Goal: Navigation & Orientation: Find specific page/section

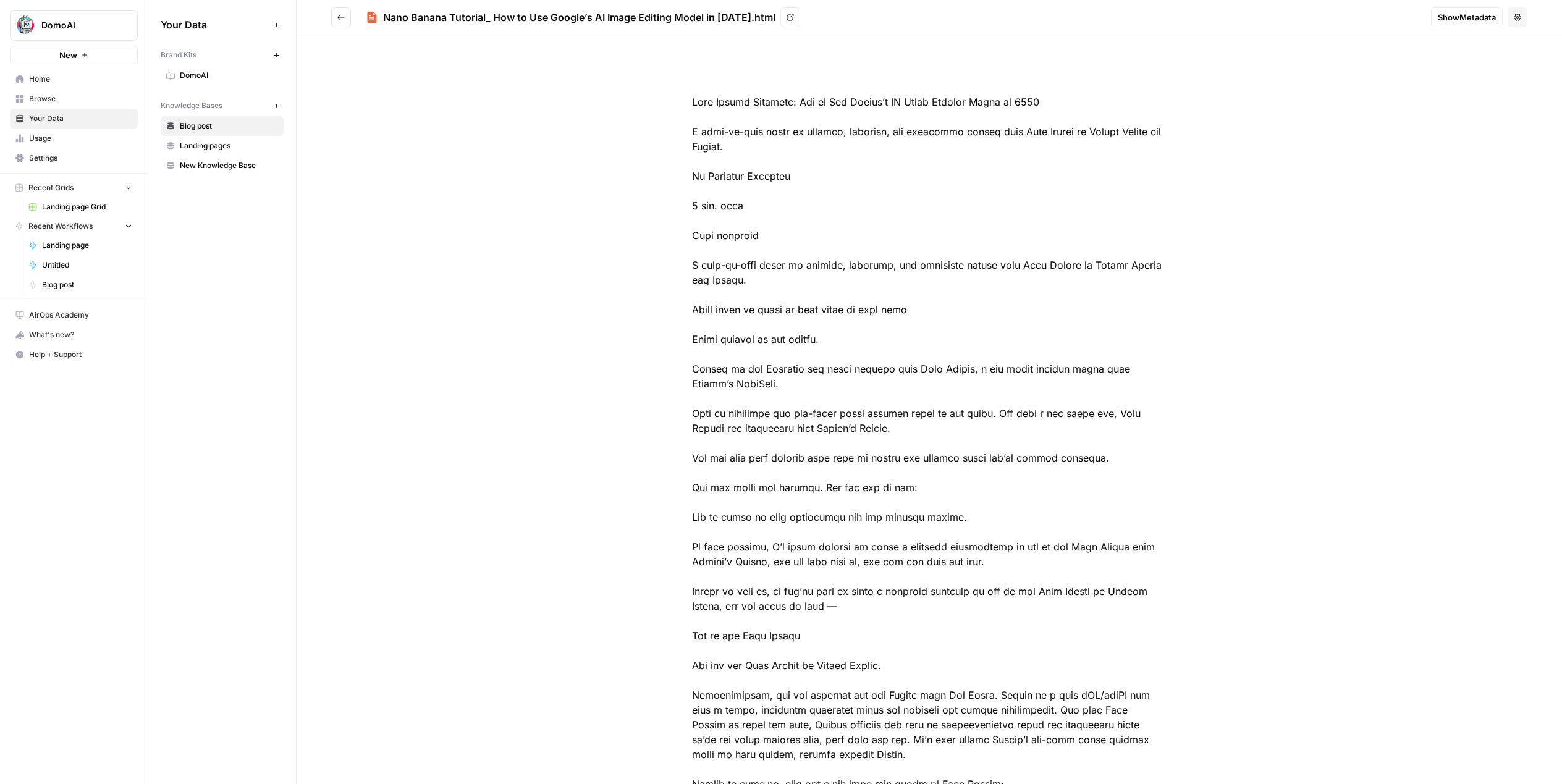
scroll to position [2330, 0]
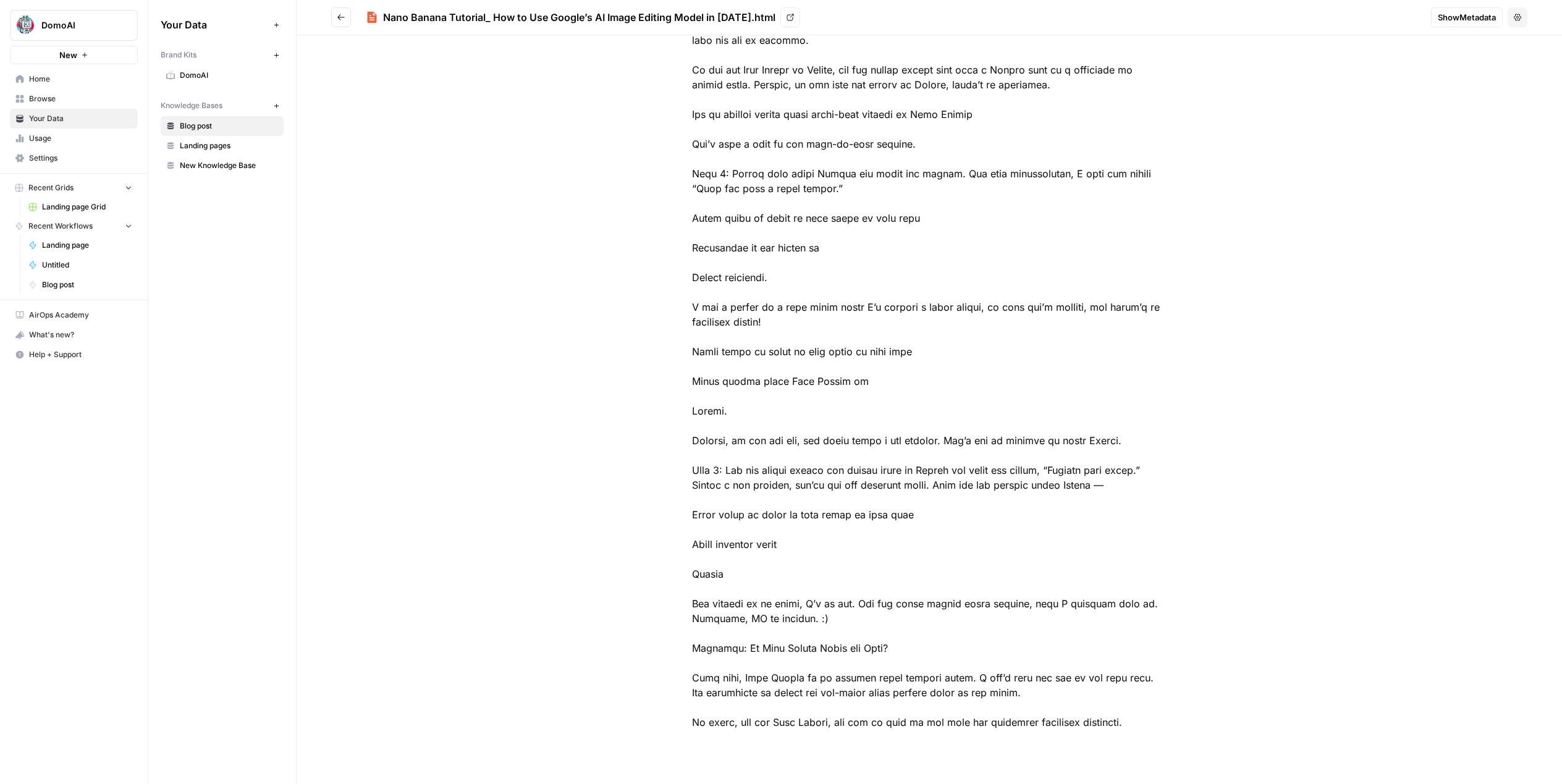
click at [45, 141] on span "Usage" at bounding box center [80, 138] width 103 height 11
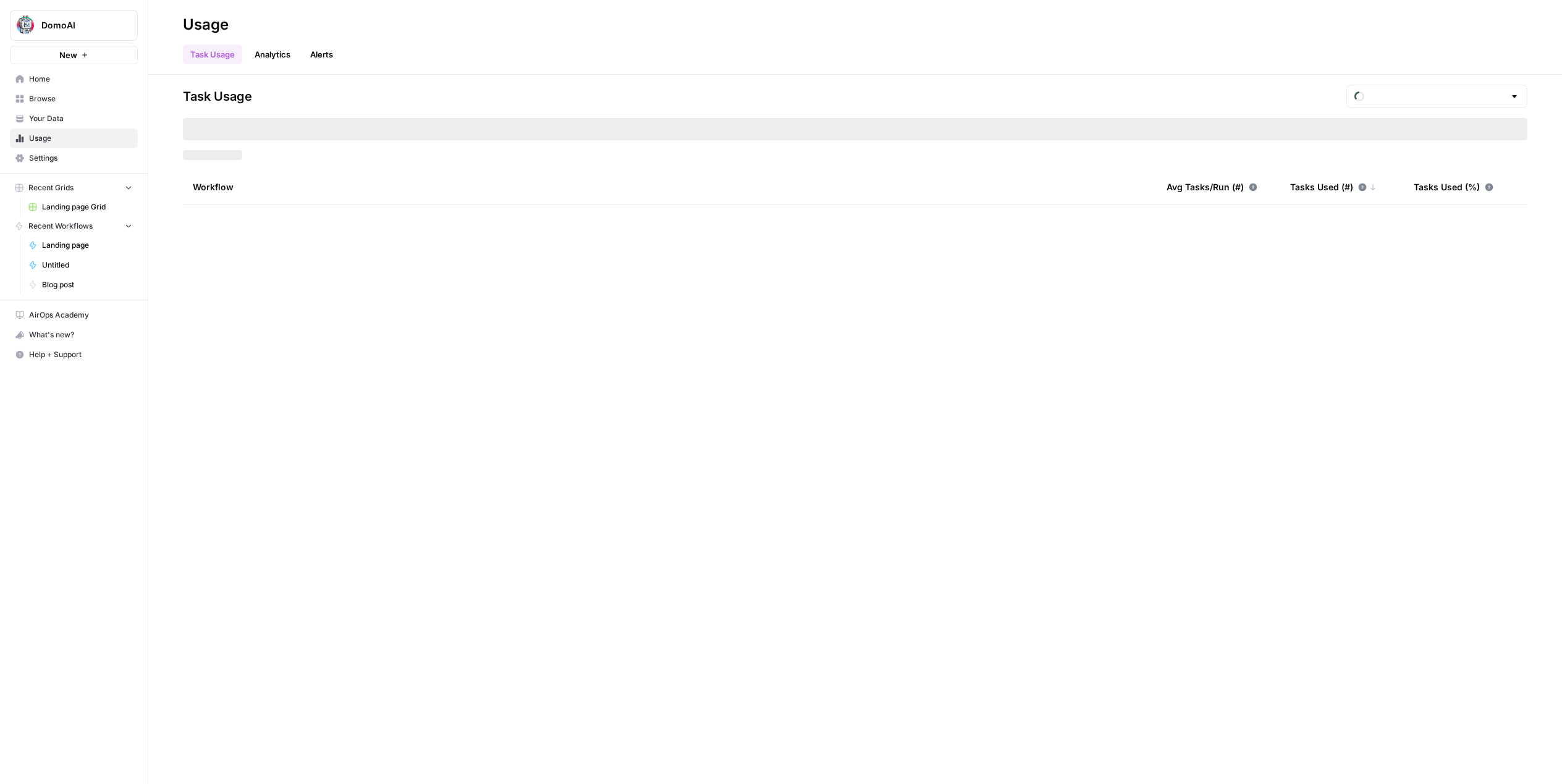
type input "September Included Tasks"
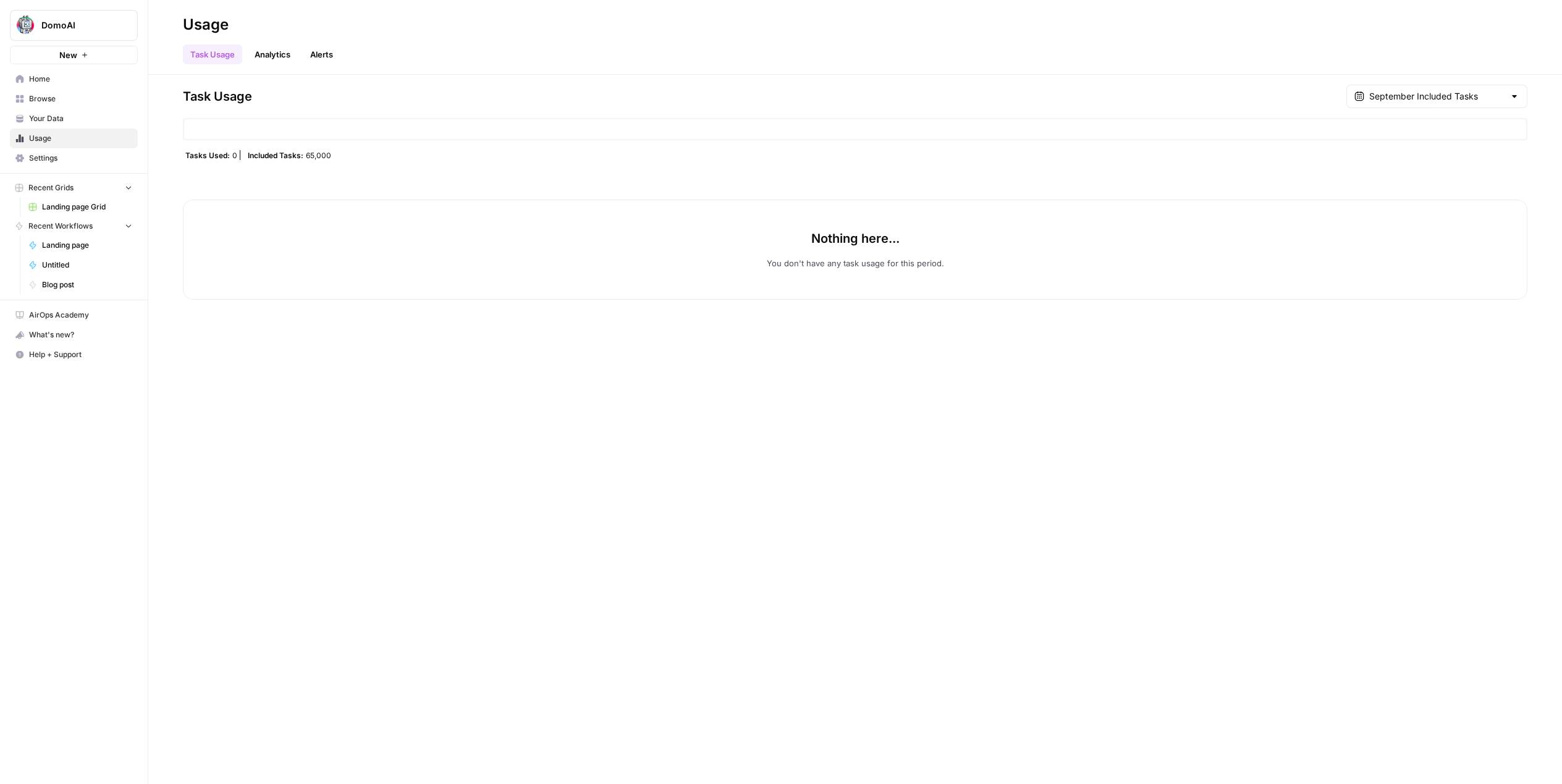
click at [1392, 95] on div "September Included Tasks" at bounding box center [1437, 96] width 181 height 23
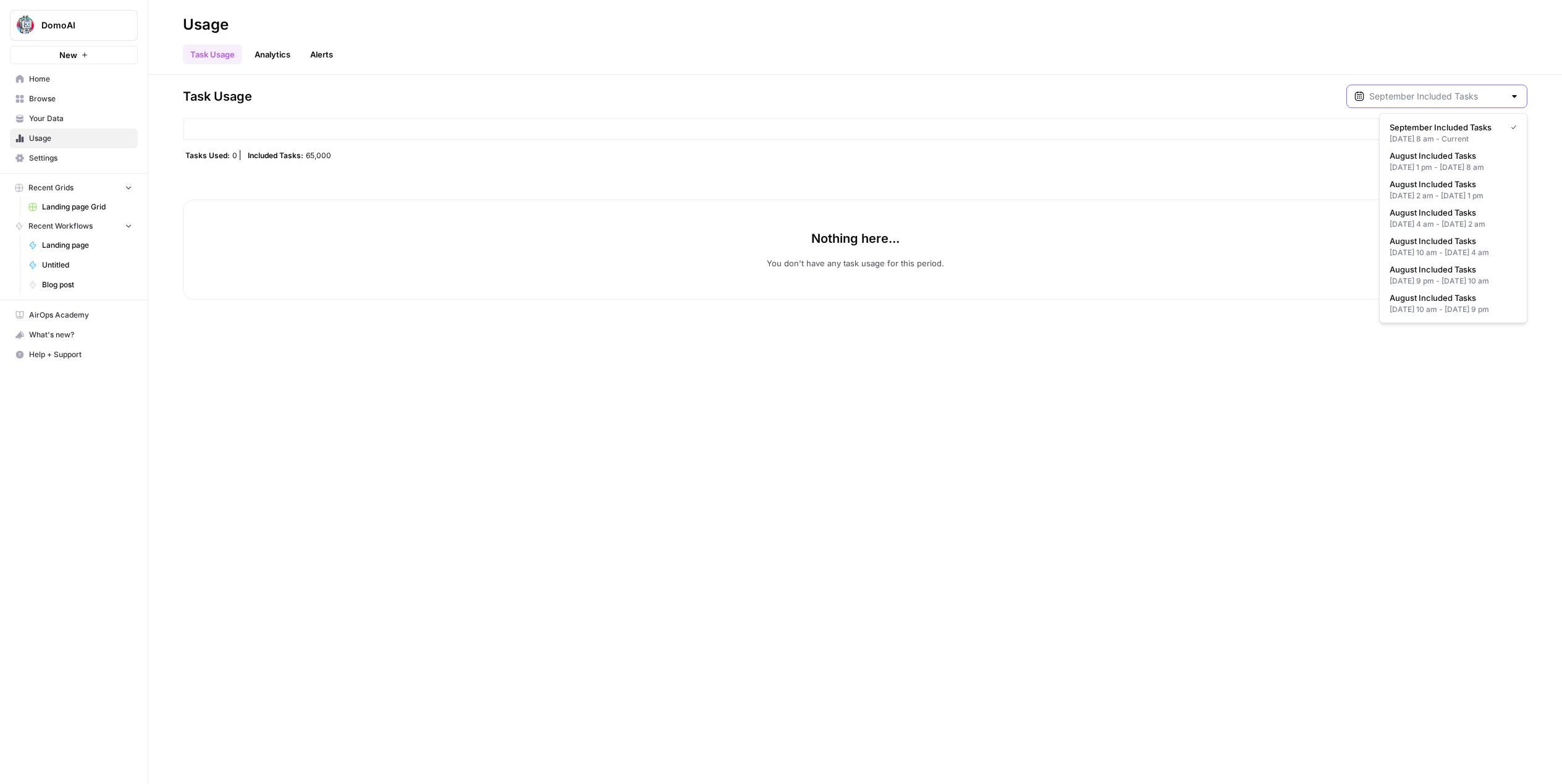
click at [1411, 93] on input "text" at bounding box center [1436, 97] width 135 height 12
click at [1419, 130] on span "September Included Tasks" at bounding box center [1445, 127] width 111 height 12
type input "September Included Tasks"
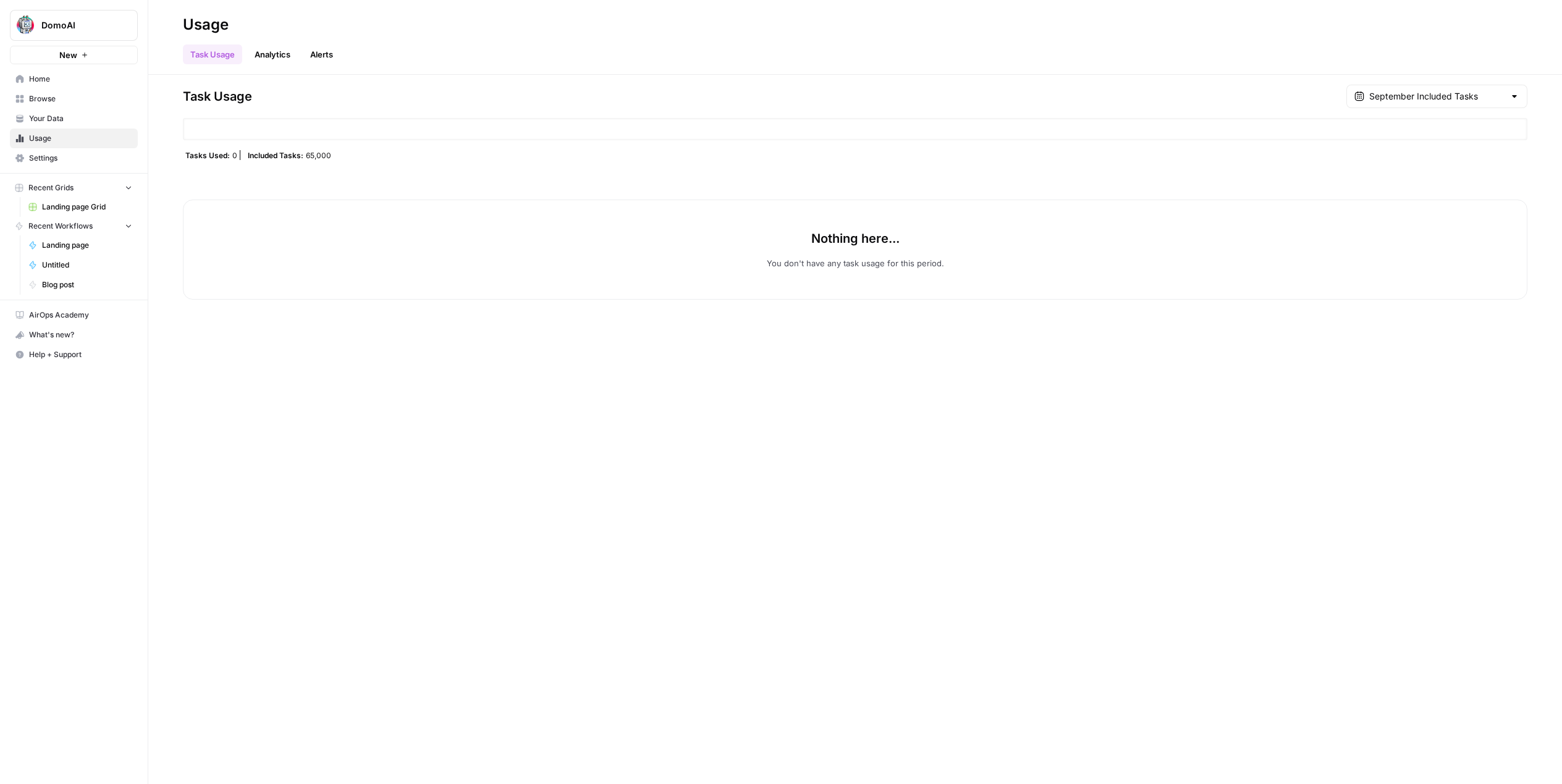
click at [269, 55] on link "Analytics" at bounding box center [273, 54] width 51 height 20
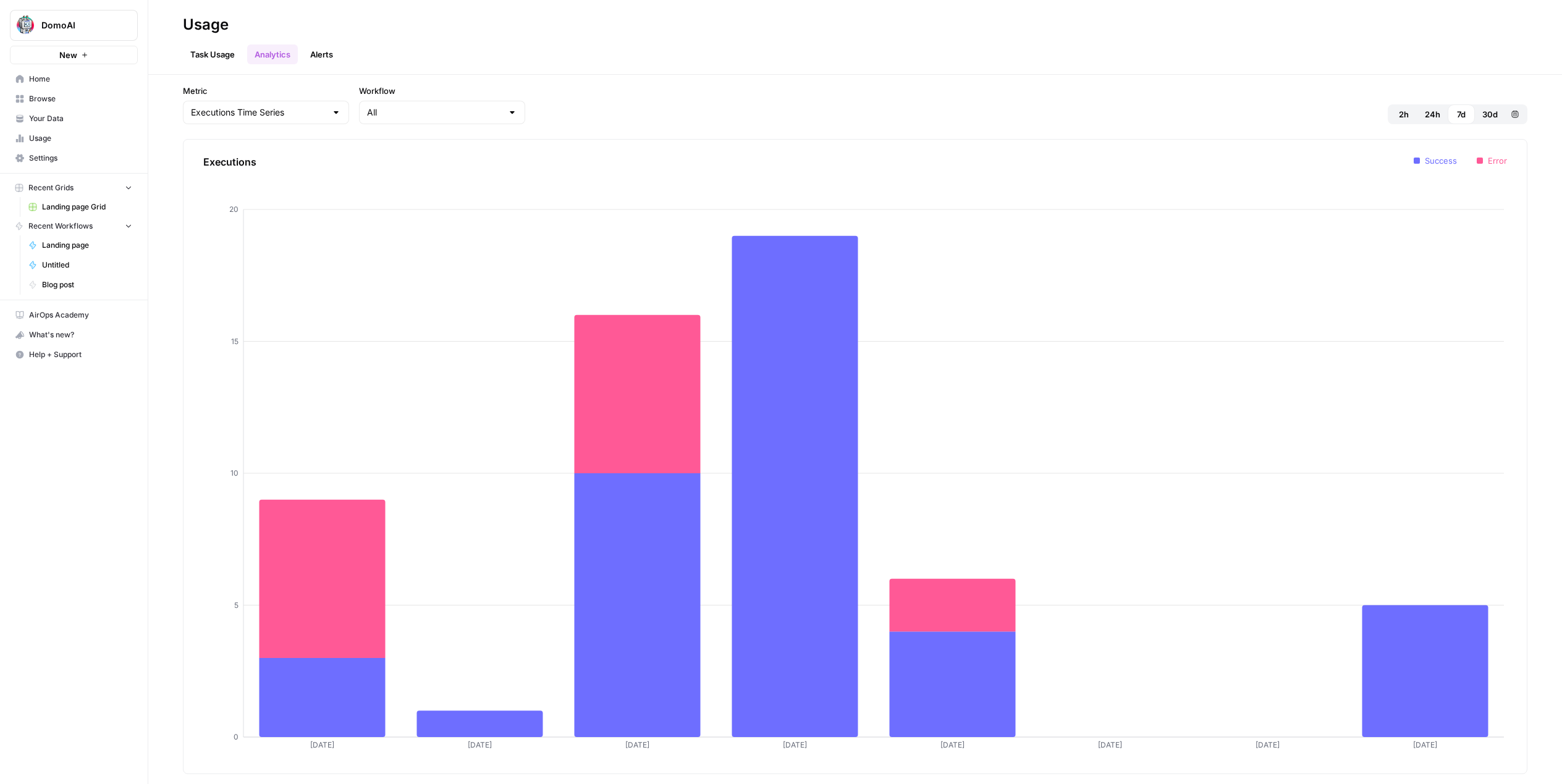
click at [215, 52] on link "Task Usage" at bounding box center [212, 54] width 60 height 20
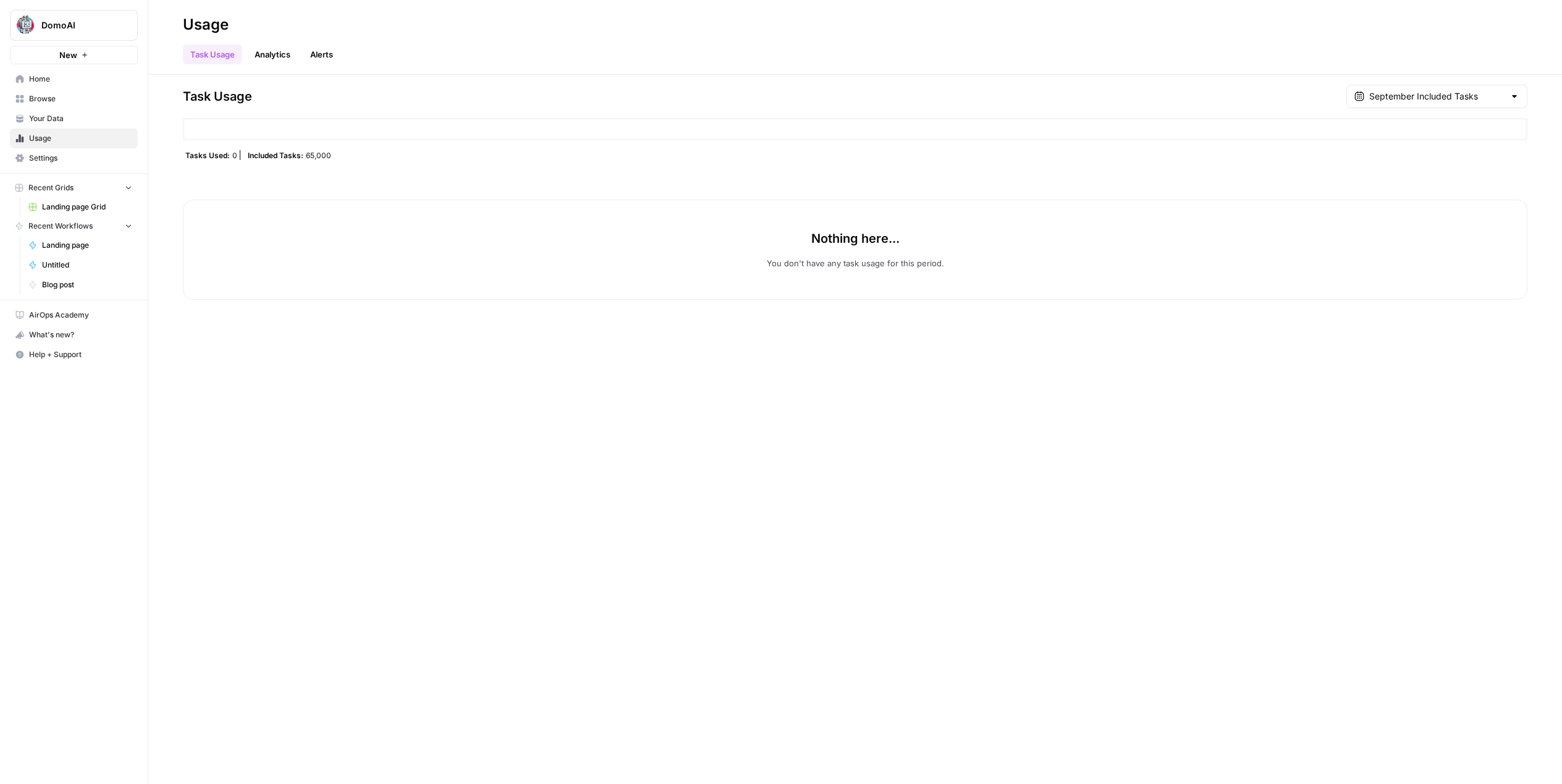
click at [270, 53] on link "Analytics" at bounding box center [273, 54] width 51 height 20
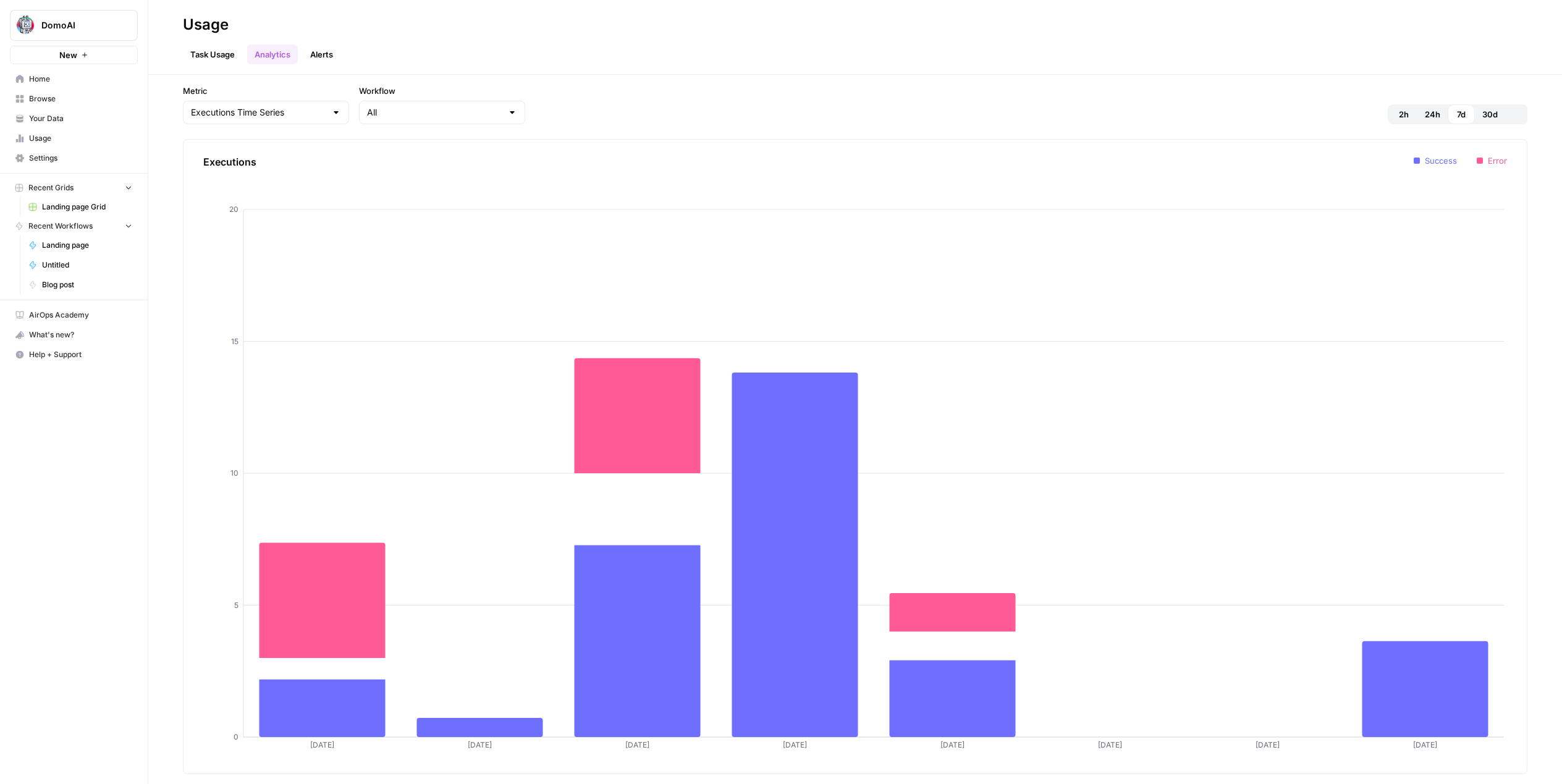
click at [347, 55] on div "Task Usage Analytics Alerts" at bounding box center [855, 49] width 1344 height 29
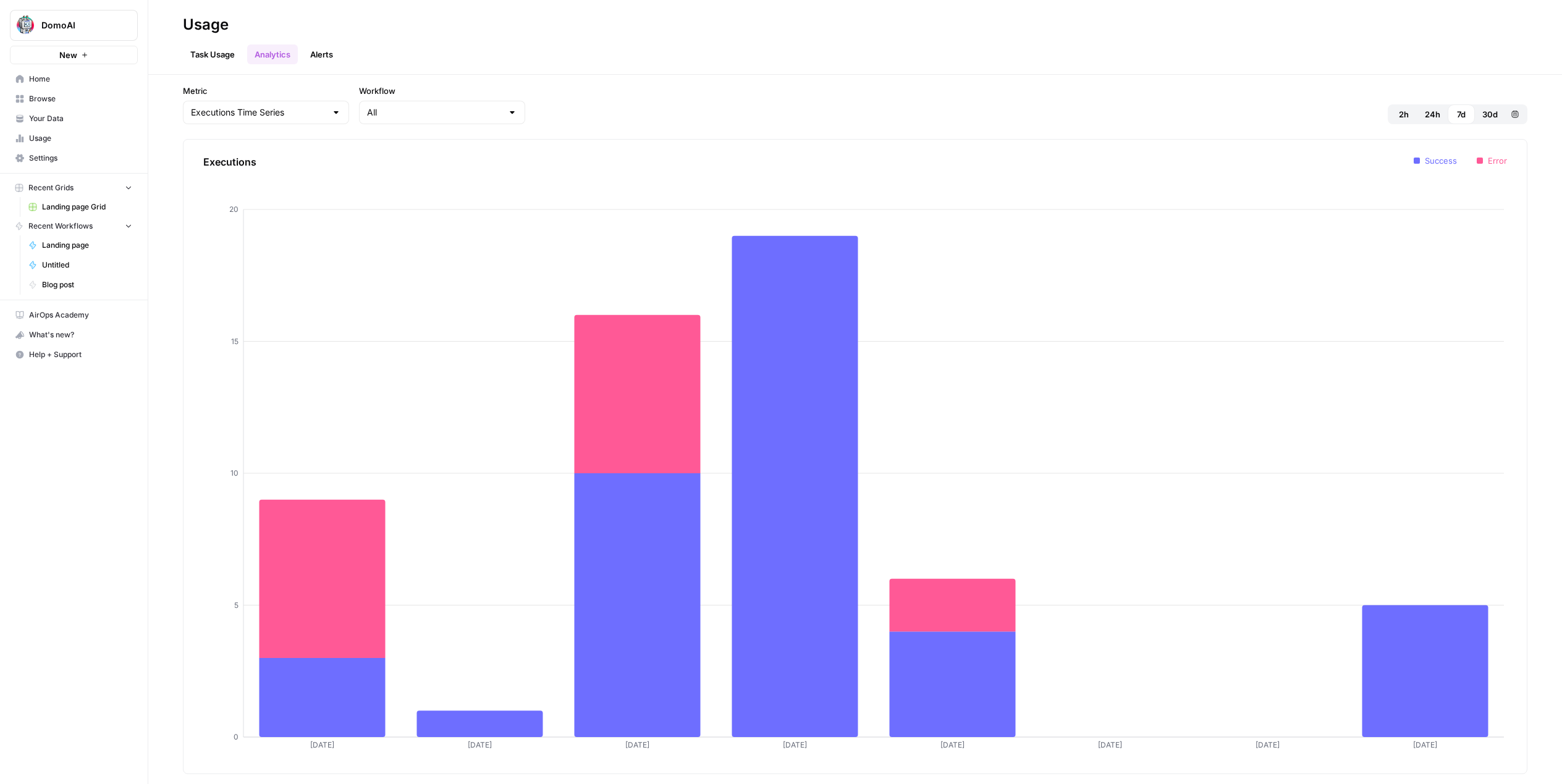
click at [331, 53] on link "Alerts" at bounding box center [321, 54] width 38 height 20
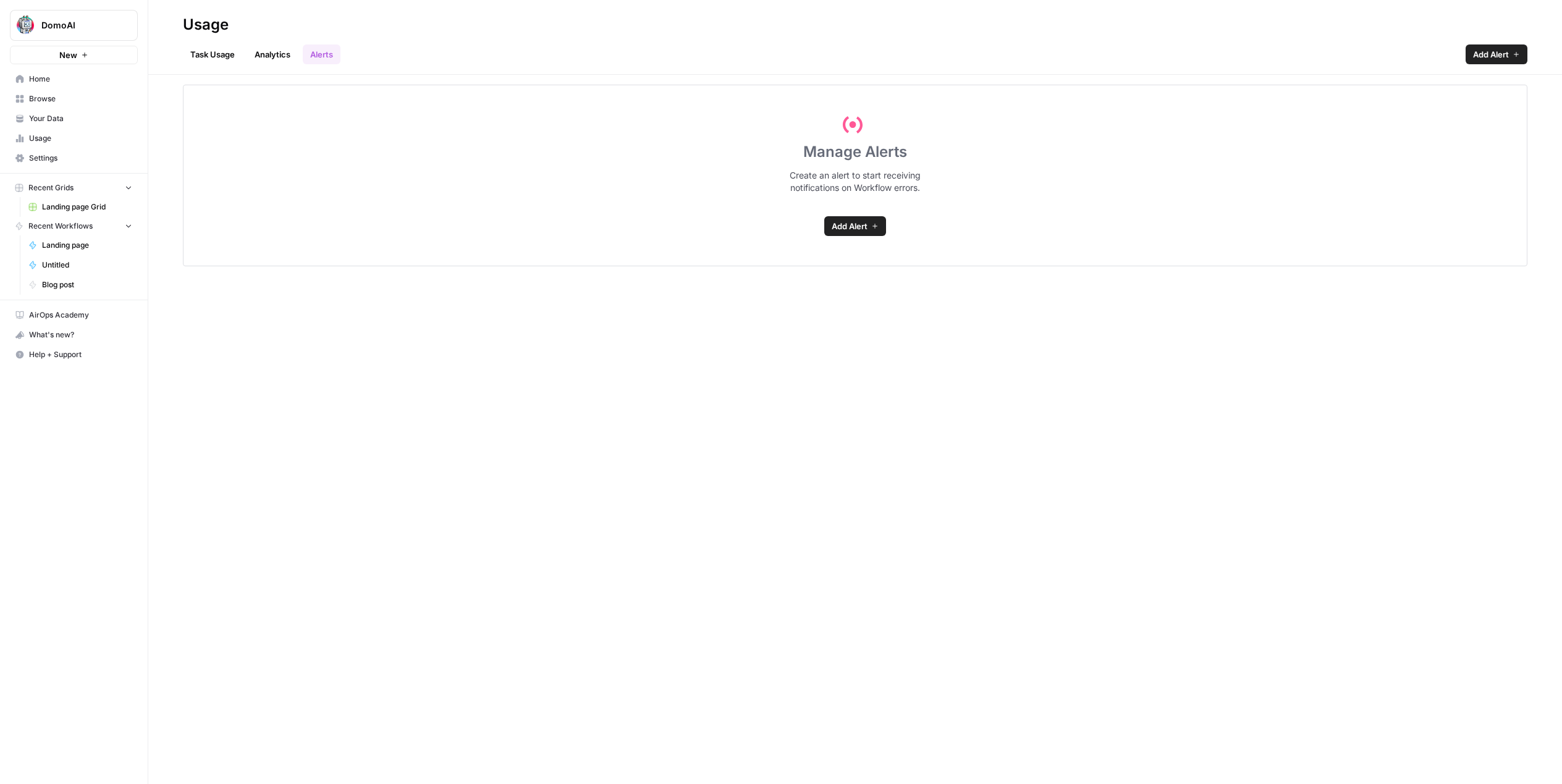
click at [212, 56] on link "Task Usage" at bounding box center [212, 54] width 60 height 20
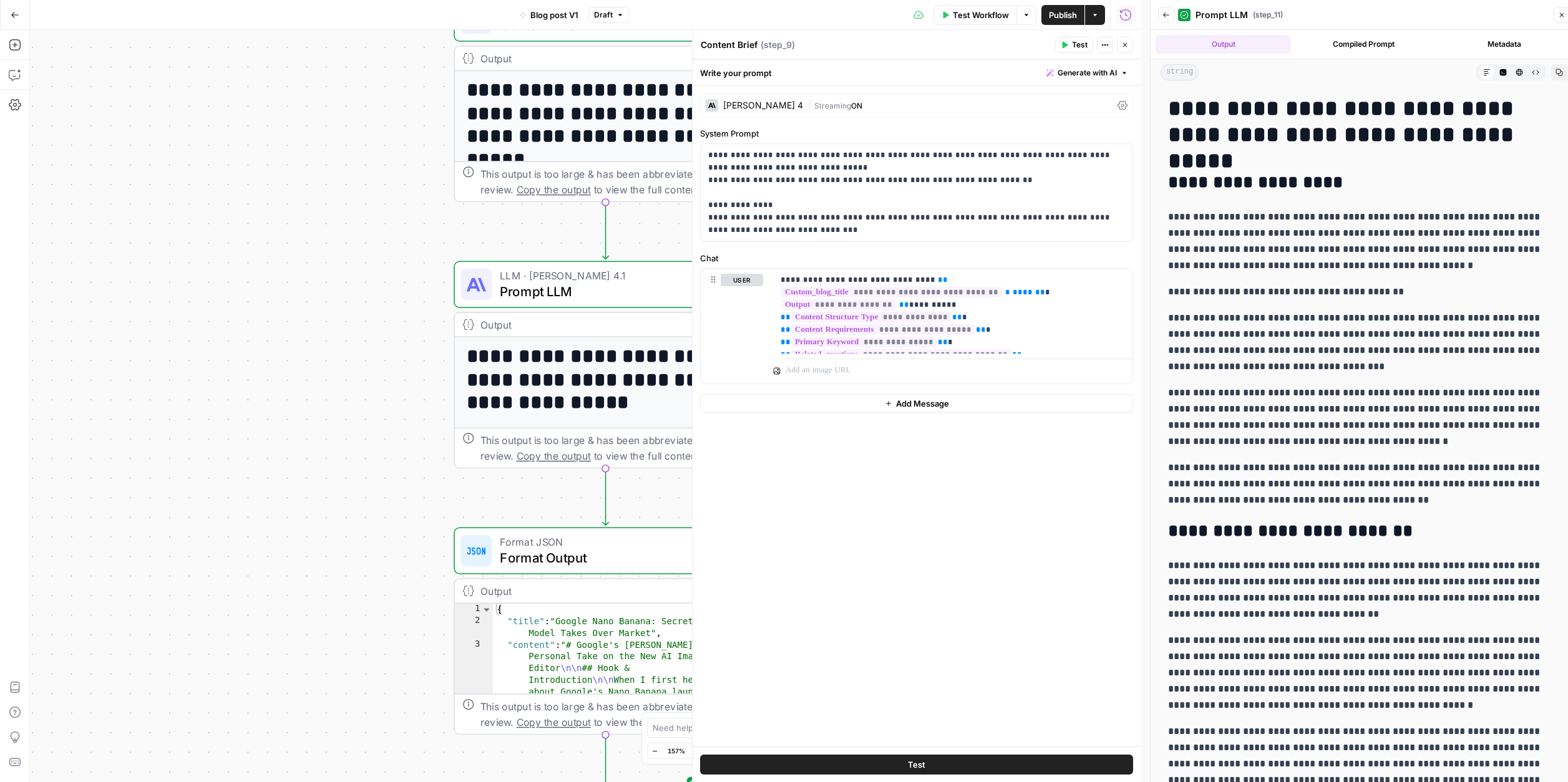
scroll to position [3320, 0]
